Goal: Transaction & Acquisition: Download file/media

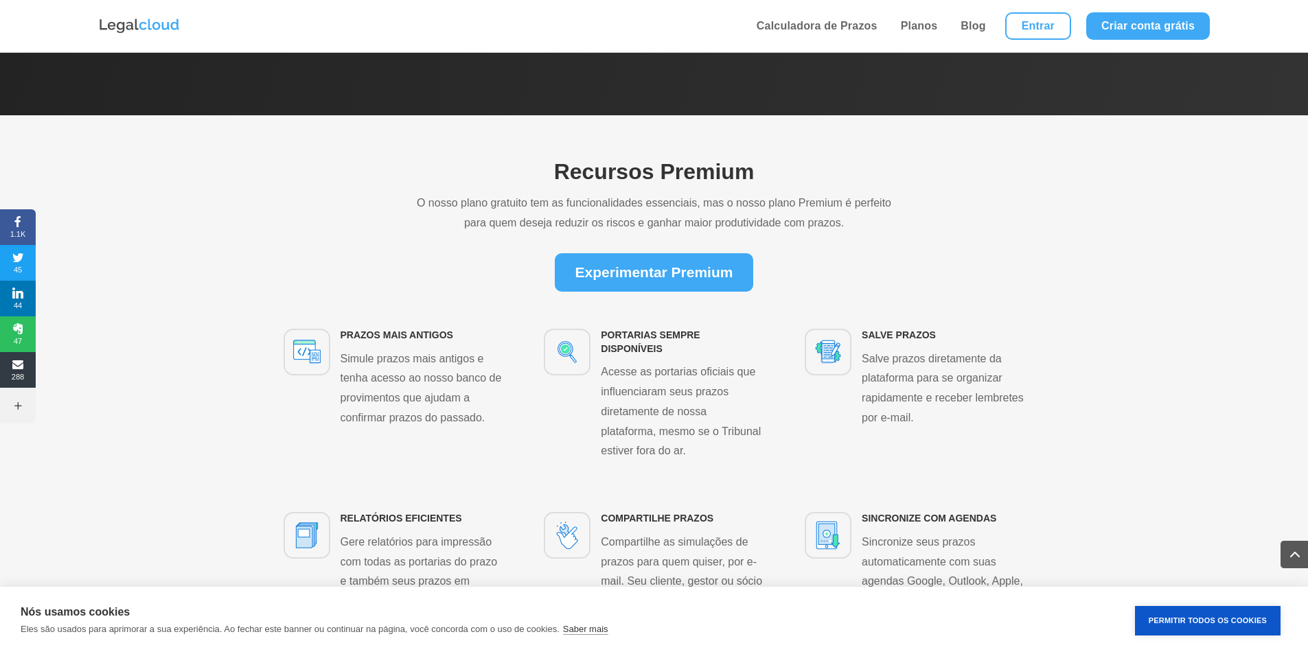
scroll to position [2678, 0]
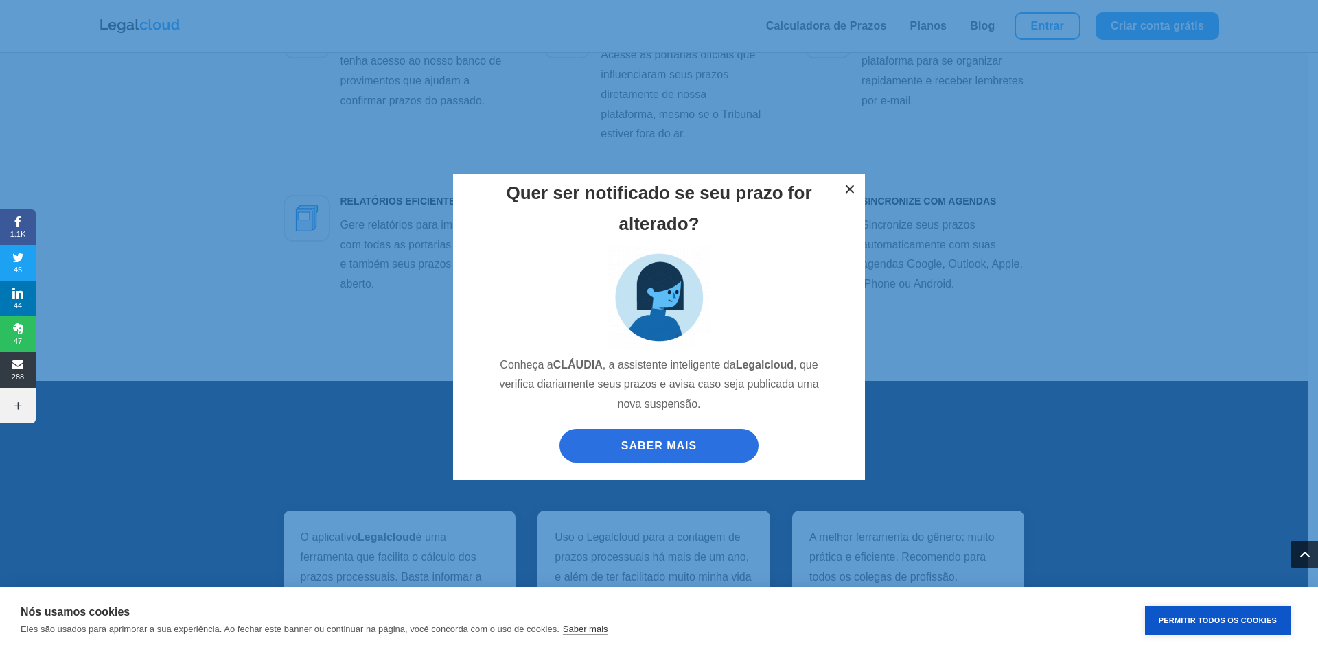
click at [851, 180] on button "×" at bounding box center [850, 189] width 30 height 30
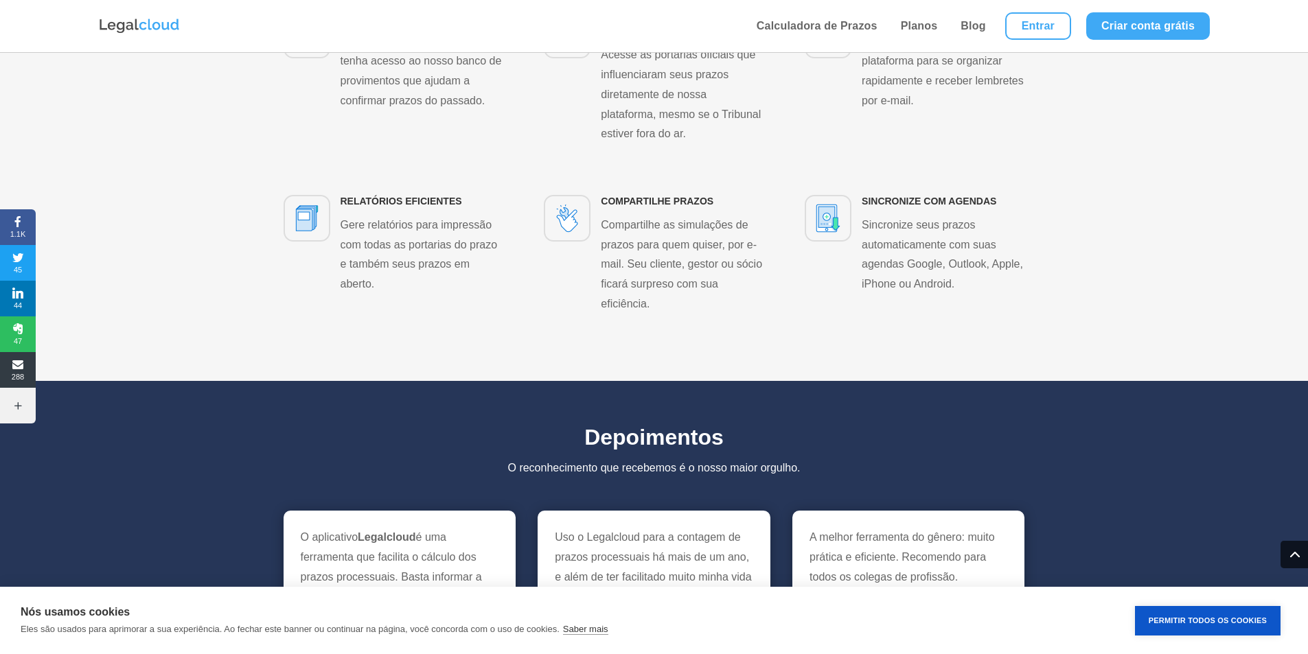
click at [744, 381] on div "Depoimentos O reconhecimento que recebemos é o nosso maior orgulho. O aplicativ…" at bounding box center [654, 586] width 1308 height 411
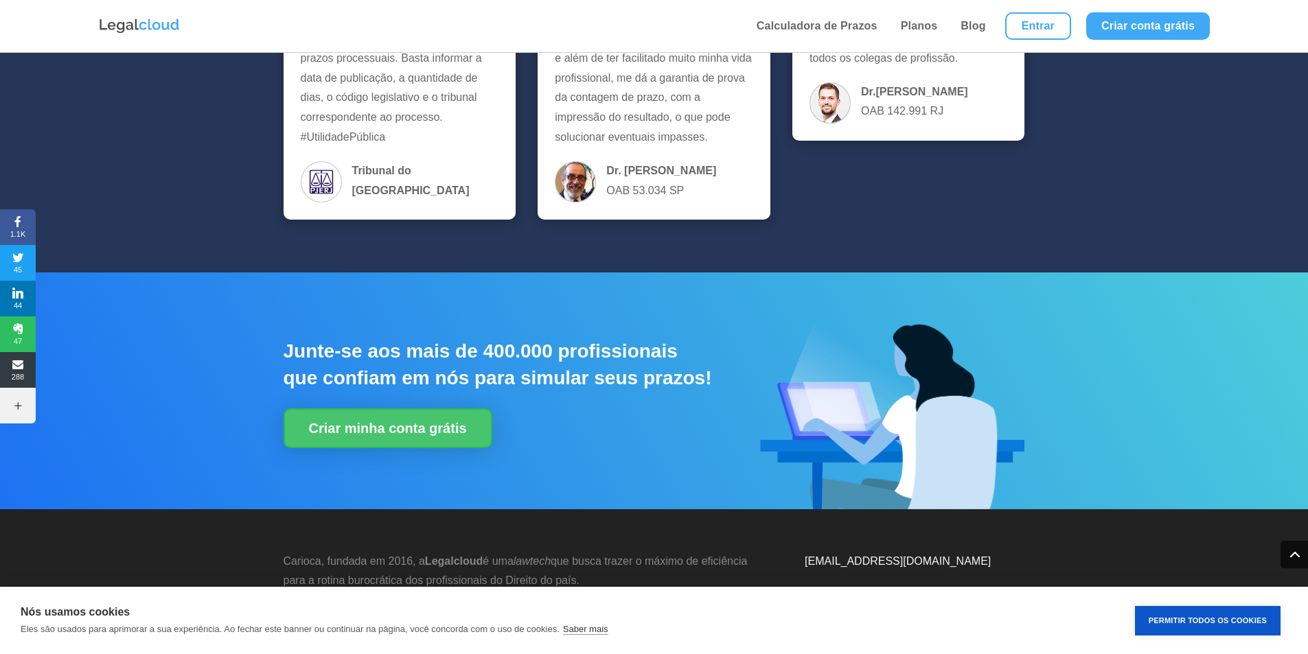
scroll to position [3348, 0]
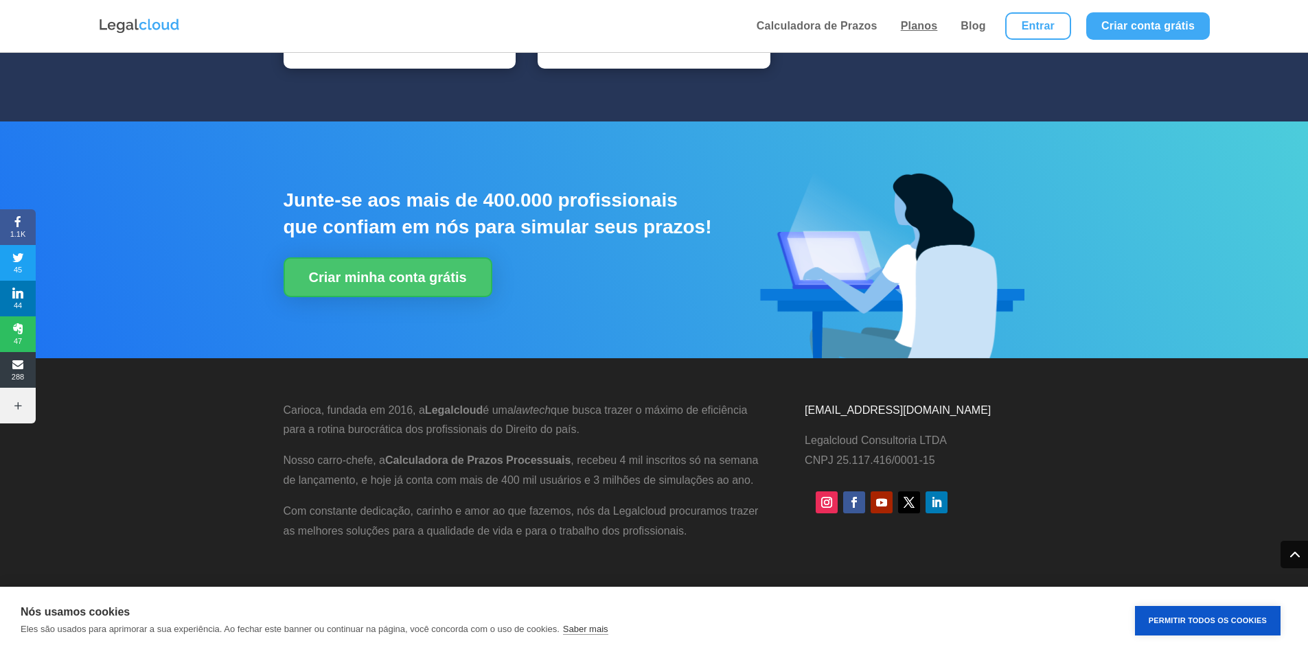
click at [930, 25] on link "Planos" at bounding box center [919, 26] width 45 height 52
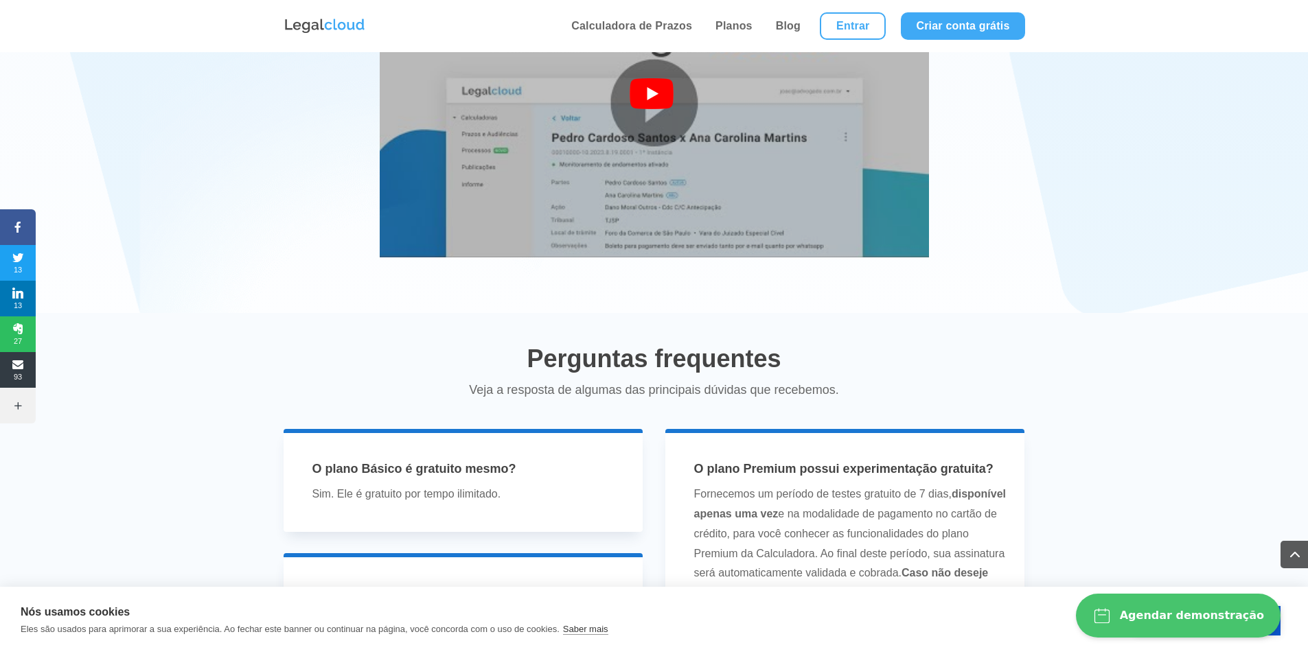
scroll to position [2540, 0]
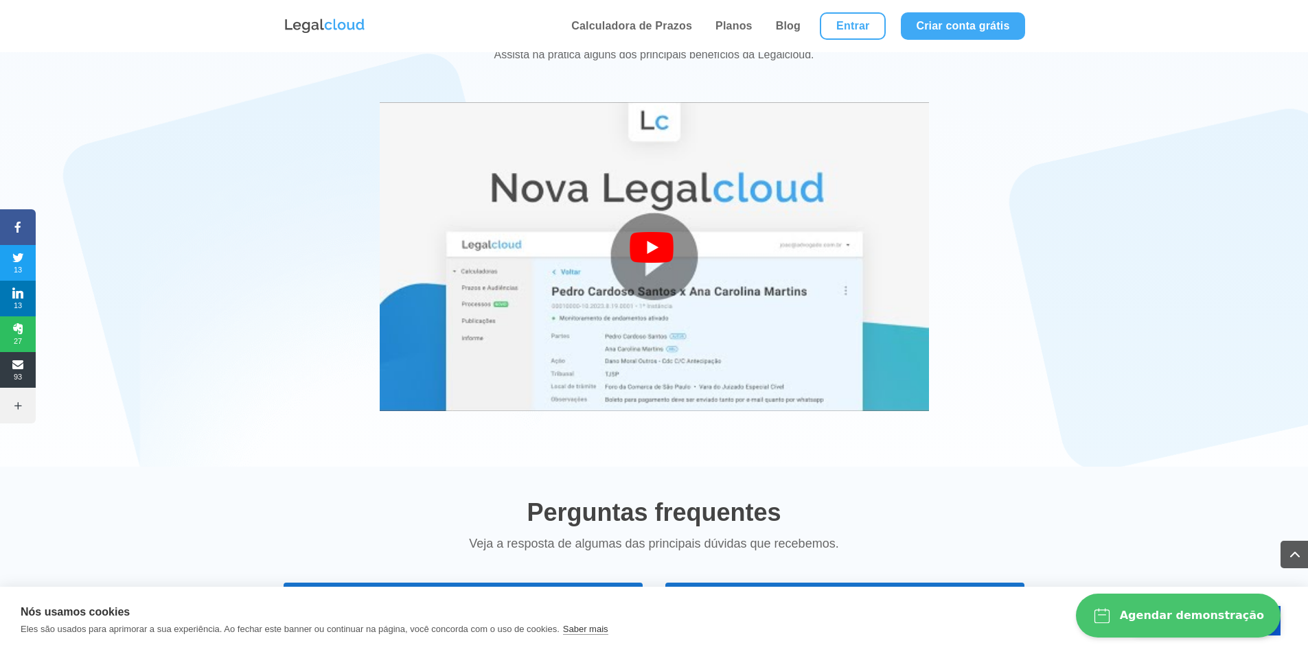
click at [629, 102] on div at bounding box center [654, 102] width 549 height 0
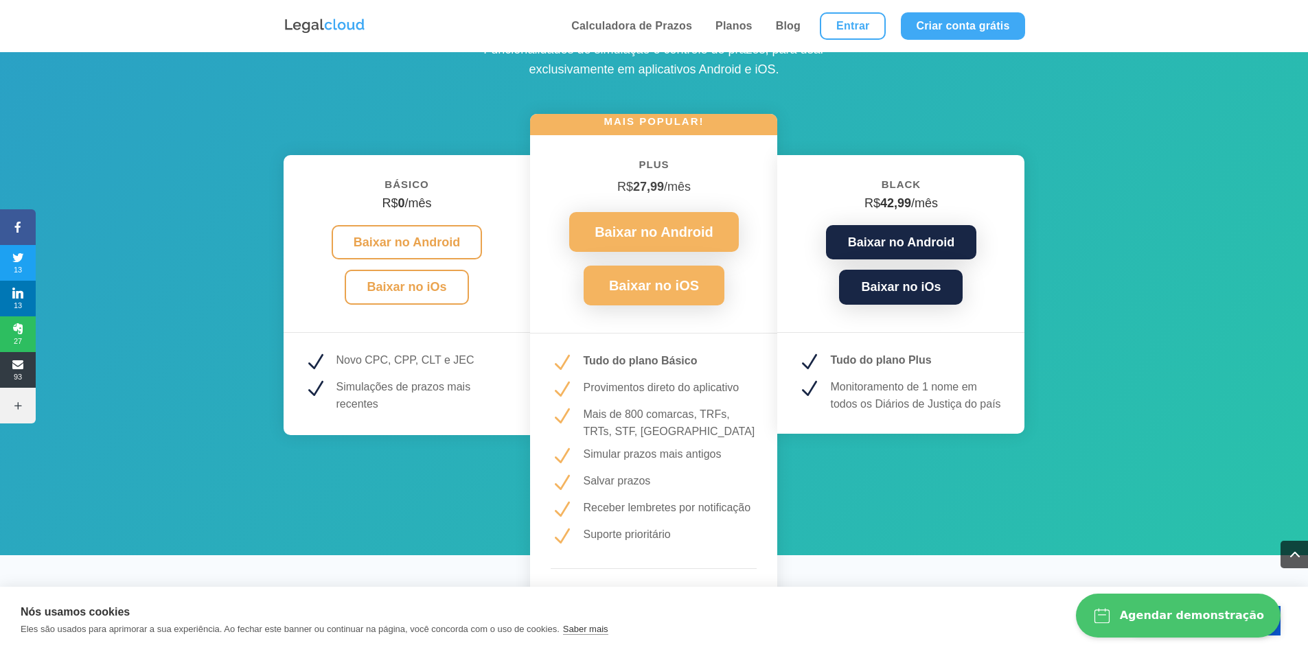
scroll to position [1991, 0]
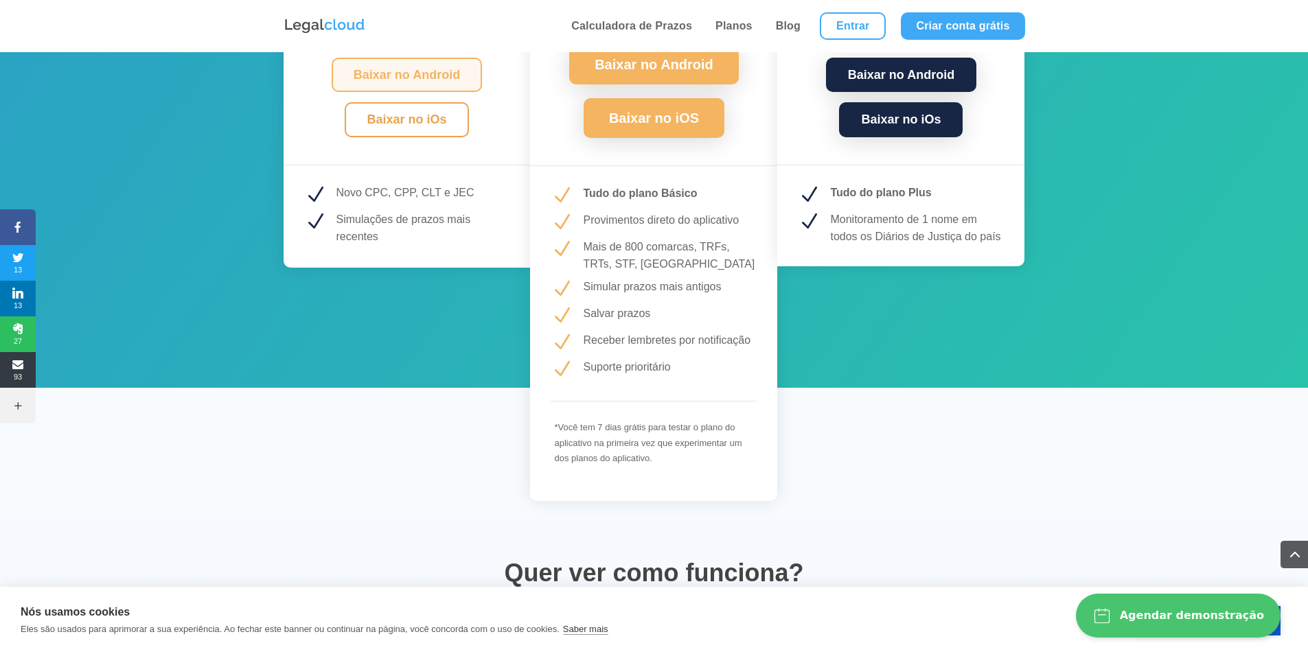
click at [425, 78] on link "Baixar no Android" at bounding box center [407, 75] width 150 height 35
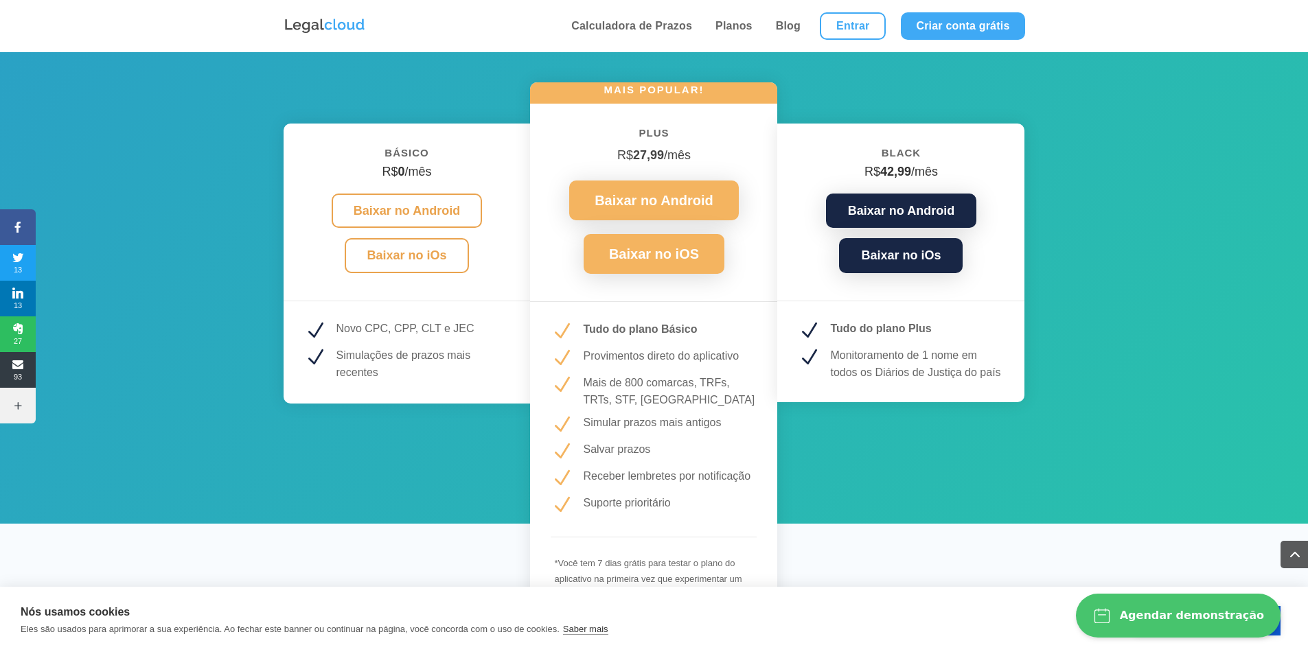
scroll to position [1854, 0]
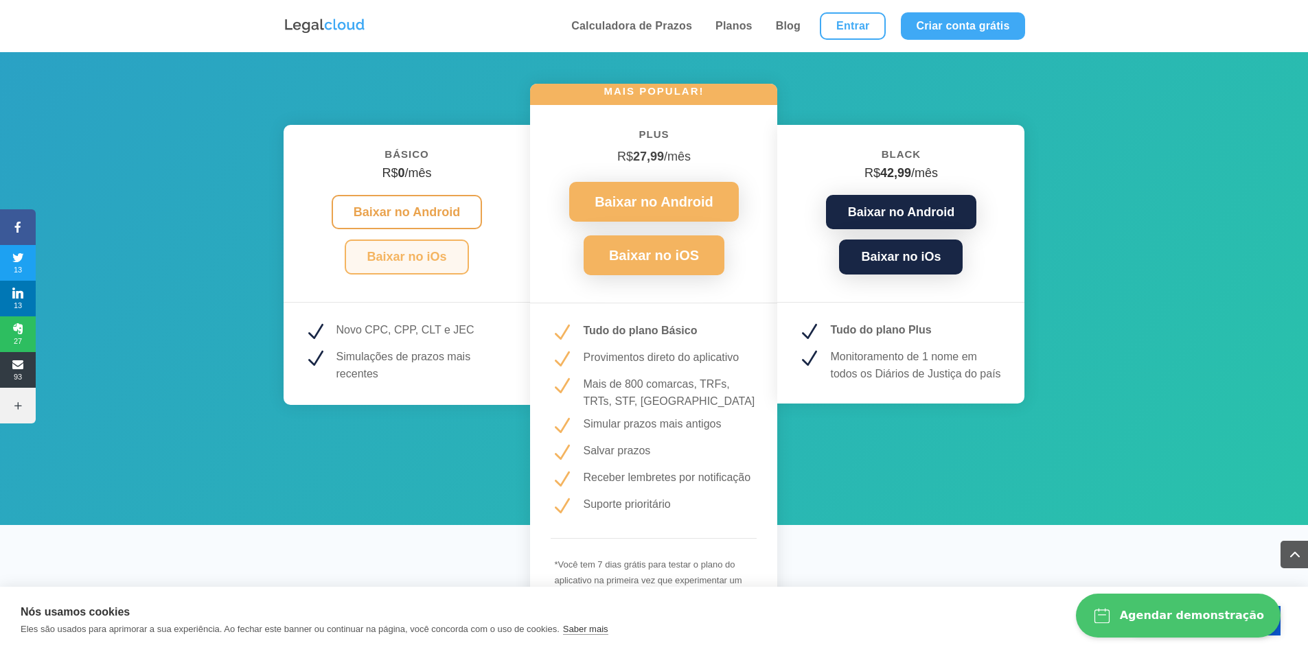
click at [406, 255] on link "Baixar no iOs" at bounding box center [407, 257] width 124 height 35
